Goal: Navigation & Orientation: Find specific page/section

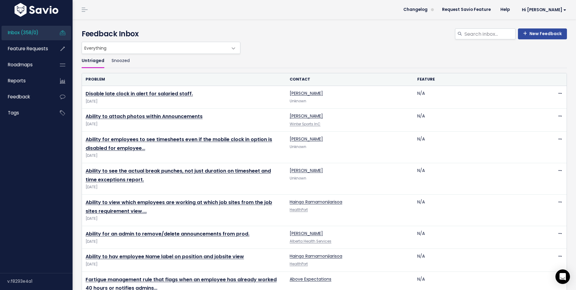
click at [120, 45] on span "Everything" at bounding box center [155, 47] width 146 height 11
click at [112, 51] on span "Everything" at bounding box center [155, 47] width 146 height 11
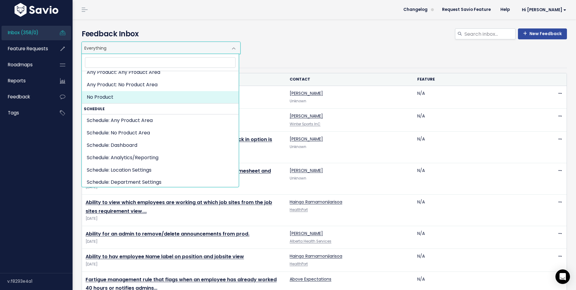
scroll to position [31, 0]
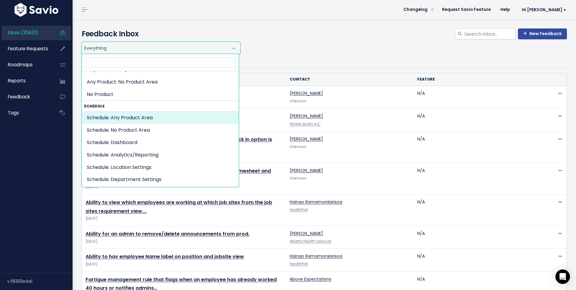
select select "SCHEDULE:"
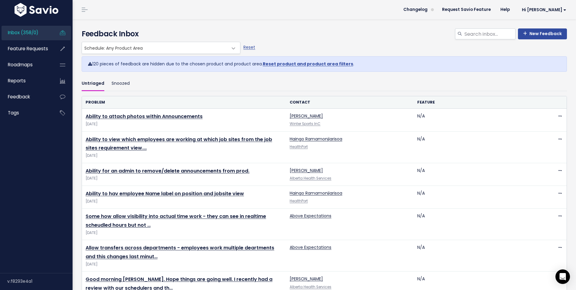
click at [90, 8] on header "Changelog Request Savio Feature Help Hi Lonan My Settings Logout" at bounding box center [325, 9] width 504 height 19
click at [84, 8] on link at bounding box center [85, 9] width 10 height 5
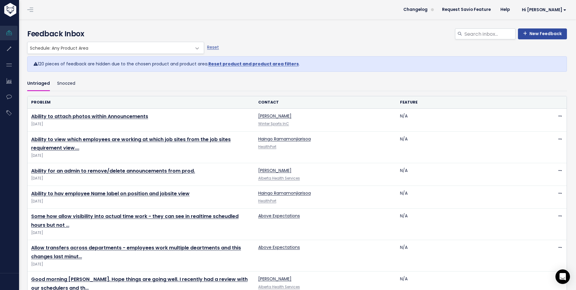
click at [29, 12] on link at bounding box center [30, 9] width 10 height 5
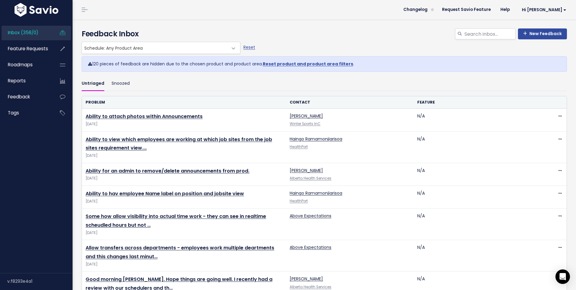
click at [128, 46] on span "Schedule: Any Product Area" at bounding box center [155, 47] width 146 height 11
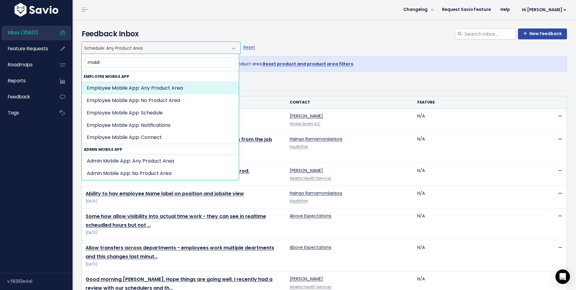
type input "mobil"
select select "MAKESHIFT_FOR_EMPLOYEES:"
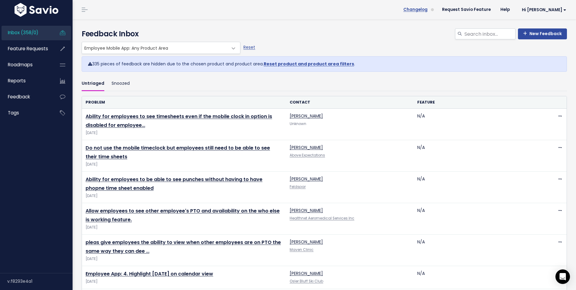
click at [428, 8] on span "Changelog" at bounding box center [415, 10] width 24 height 4
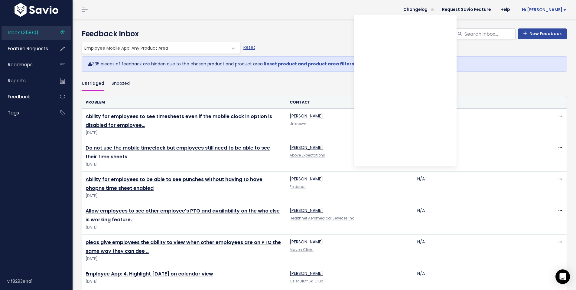
click at [549, 11] on span "Hi [PERSON_NAME]" at bounding box center [544, 10] width 44 height 5
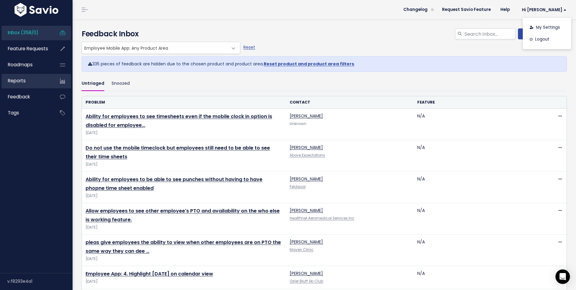
click at [30, 82] on link "Reports" at bounding box center [26, 81] width 49 height 14
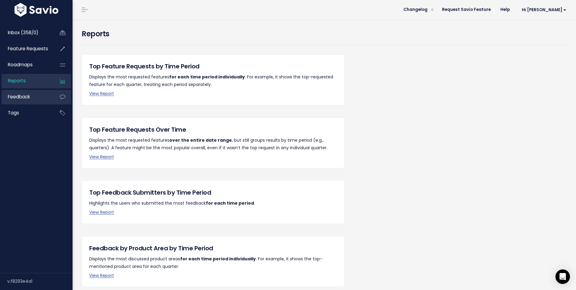
click at [33, 97] on link "Feedback" at bounding box center [26, 97] width 49 height 14
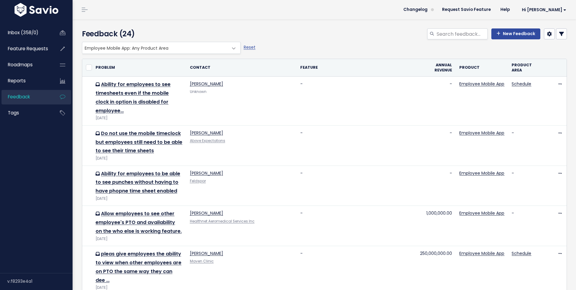
click at [200, 46] on span "Employee Mobile App: Any Product Area" at bounding box center [155, 47] width 146 height 11
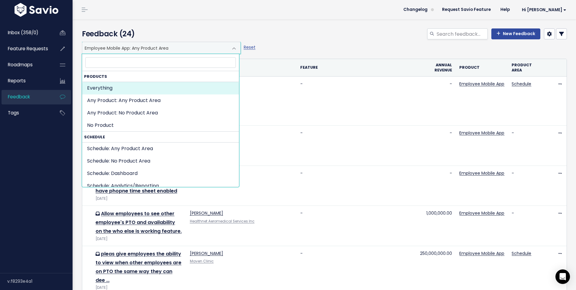
select select ":"
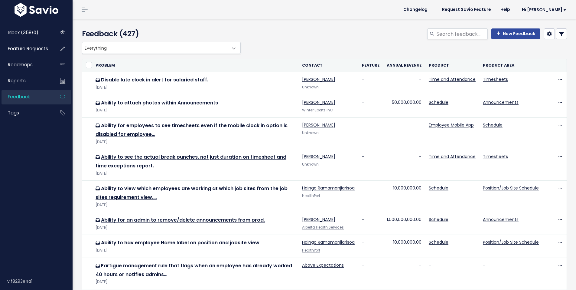
click at [344, 41] on div "New Feedback" at bounding box center [407, 34] width 330 height 13
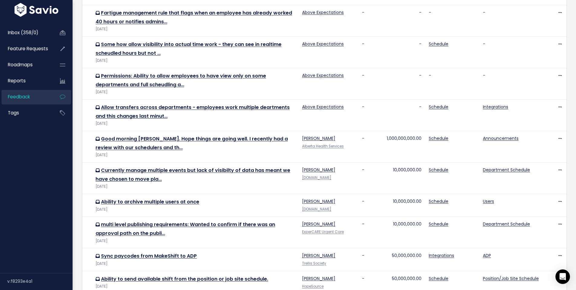
scroll to position [387, 0]
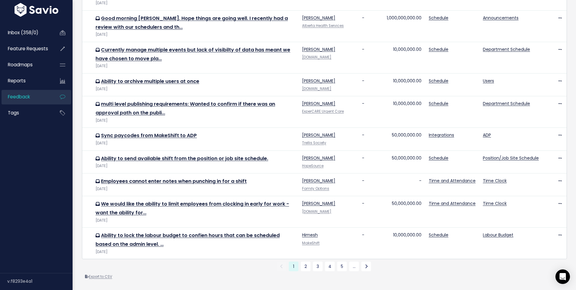
click at [104, 274] on link "Export to CSV" at bounding box center [98, 276] width 27 height 5
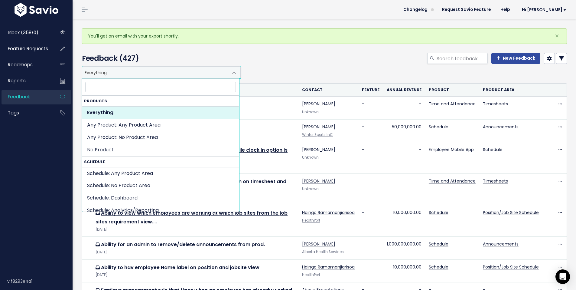
click at [199, 73] on span "Everything" at bounding box center [155, 72] width 146 height 11
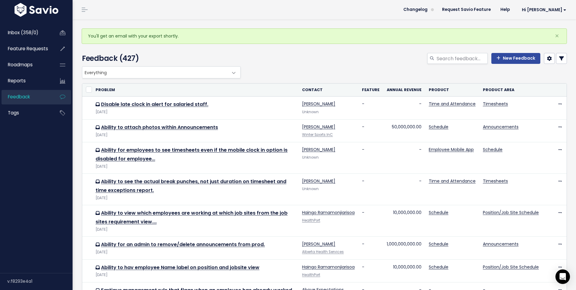
click at [273, 53] on div "New Feedback" at bounding box center [407, 59] width 330 height 13
click at [27, 47] on span "Feature Requests" at bounding box center [28, 48] width 40 height 6
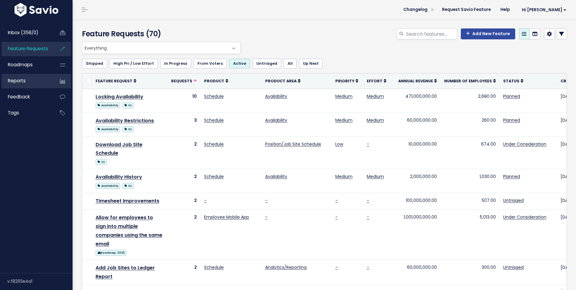
click at [25, 79] on link "Reports" at bounding box center [26, 81] width 49 height 14
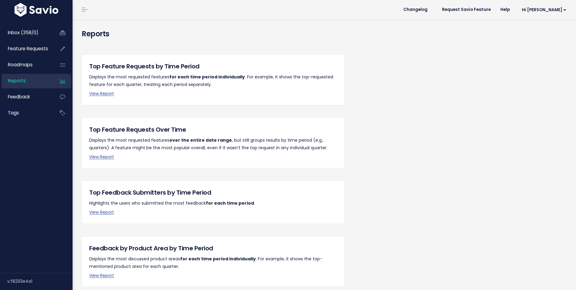
scroll to position [96, 0]
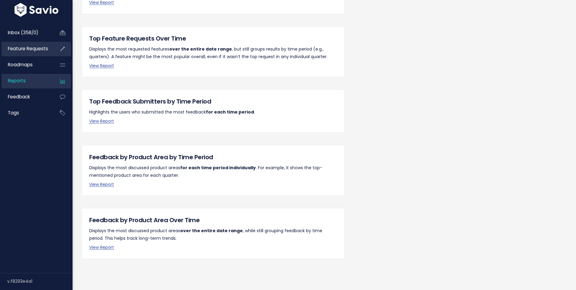
click at [27, 52] on link "Feature Requests" at bounding box center [26, 49] width 49 height 14
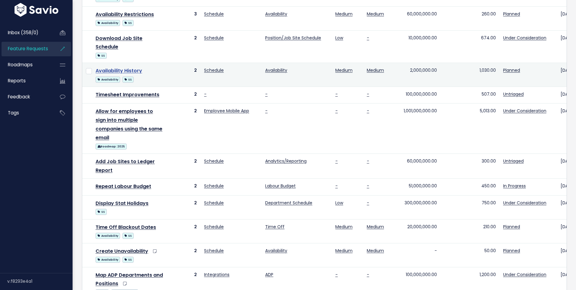
scroll to position [409, 0]
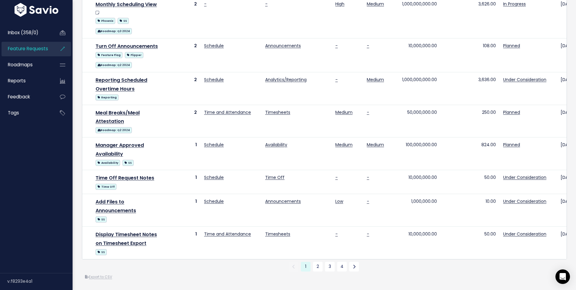
click at [101, 275] on div "Export to CSV" at bounding box center [324, 277] width 485 height 6
click at [96, 274] on link "Export to CSV" at bounding box center [98, 276] width 27 height 5
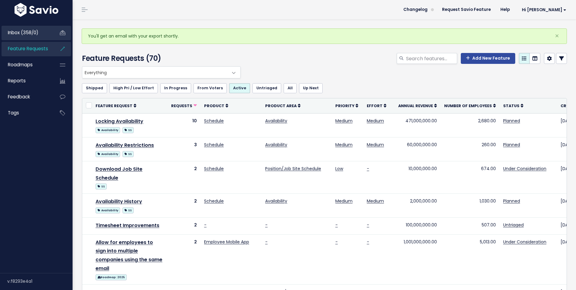
click at [35, 34] on span "Inbox (358/0)" at bounding box center [23, 32] width 31 height 6
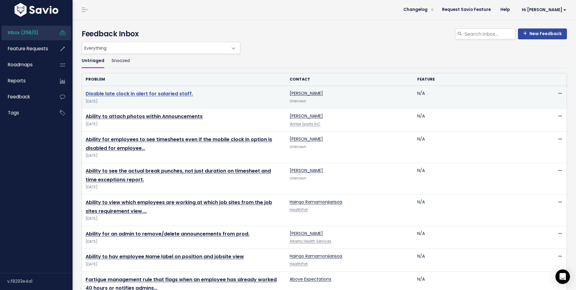
click at [132, 96] on link "Disable late clock in alert for salaried staff." at bounding box center [139, 93] width 107 height 7
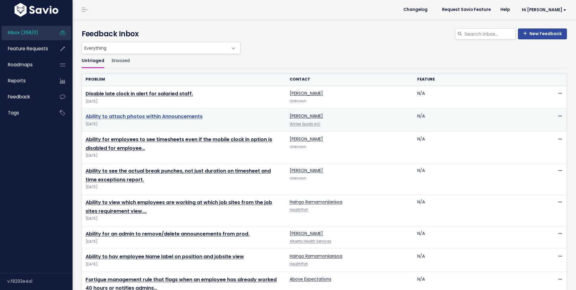
click at [123, 115] on link "Ability to attach photos within Announcements" at bounding box center [144, 116] width 117 height 7
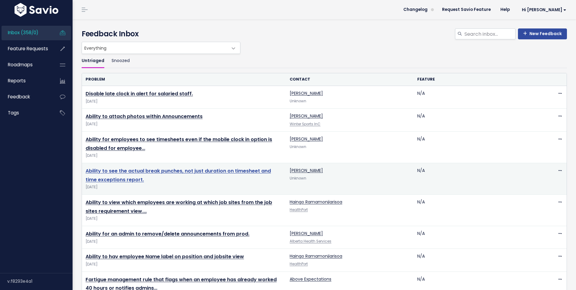
click at [117, 174] on link "Ability to see the actual break punches, not just duration on timesheet and tim…" at bounding box center [178, 175] width 185 height 16
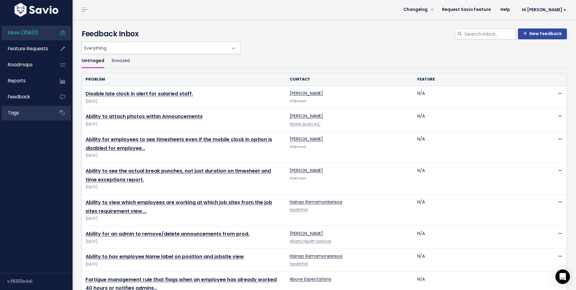
click at [38, 114] on link "Tags" at bounding box center [26, 113] width 49 height 14
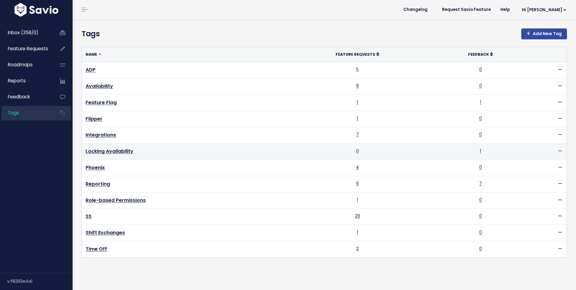
scroll to position [0, 0]
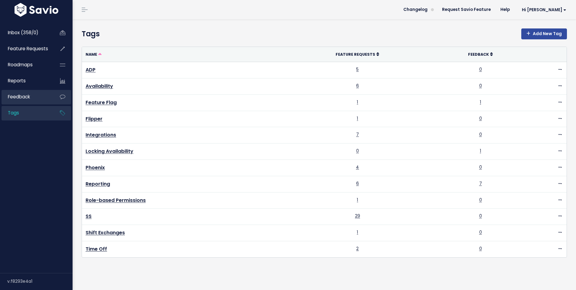
click at [39, 91] on link "Feedback" at bounding box center [26, 97] width 49 height 14
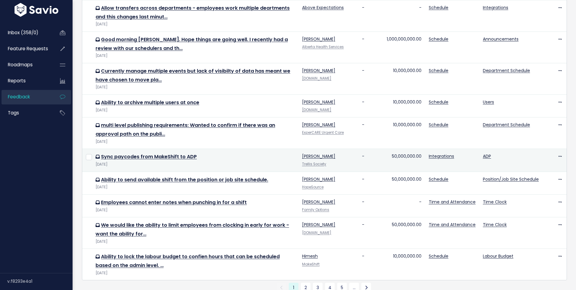
scroll to position [302, 0]
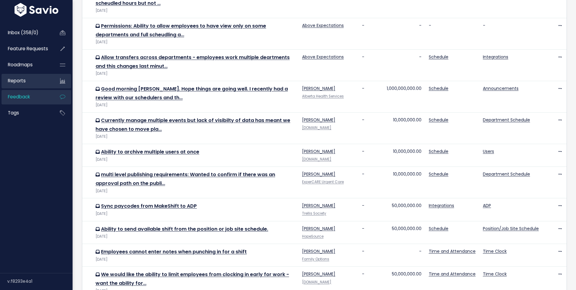
click at [38, 81] on link "Reports" at bounding box center [26, 81] width 49 height 14
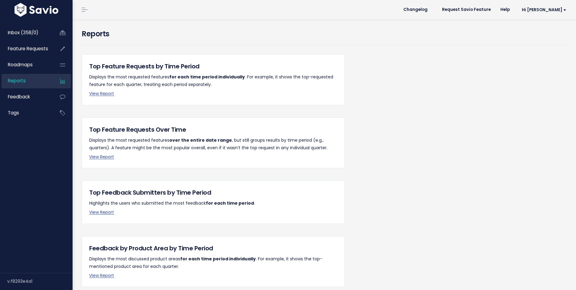
scroll to position [96, 0]
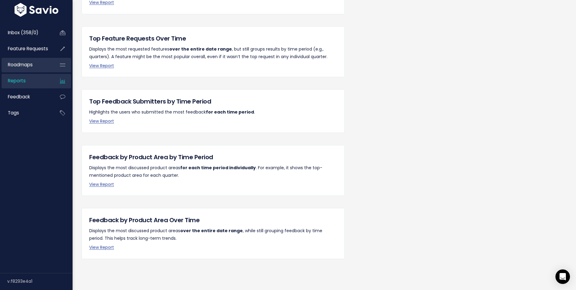
click at [31, 64] on span "Roadmaps" at bounding box center [20, 64] width 25 height 6
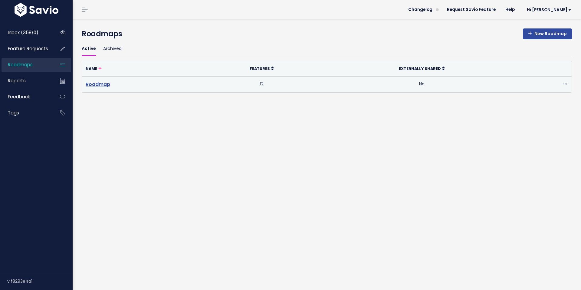
click at [108, 86] on link "Roadmap" at bounding box center [98, 84] width 24 height 7
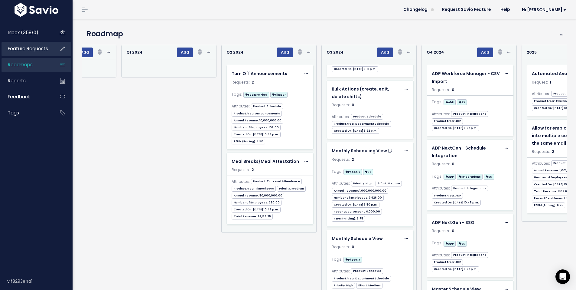
click at [41, 42] on link "Feature Requests" at bounding box center [26, 49] width 49 height 14
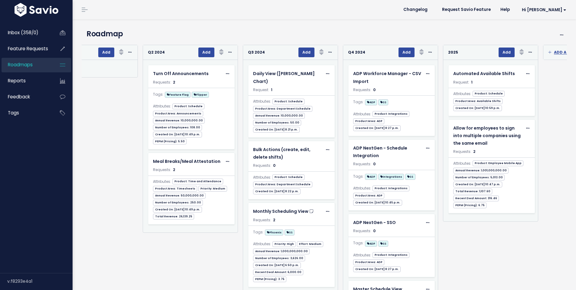
scroll to position [0, 220]
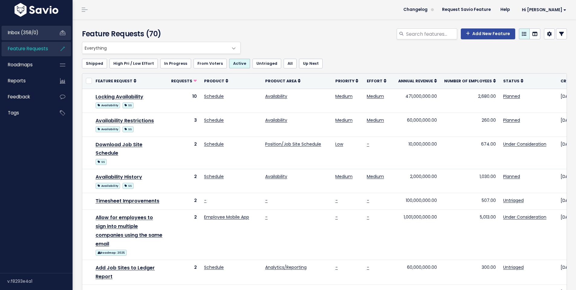
click at [34, 34] on span "Inbox (358/0)" at bounding box center [23, 32] width 31 height 6
